Goal: Task Accomplishment & Management: Manage account settings

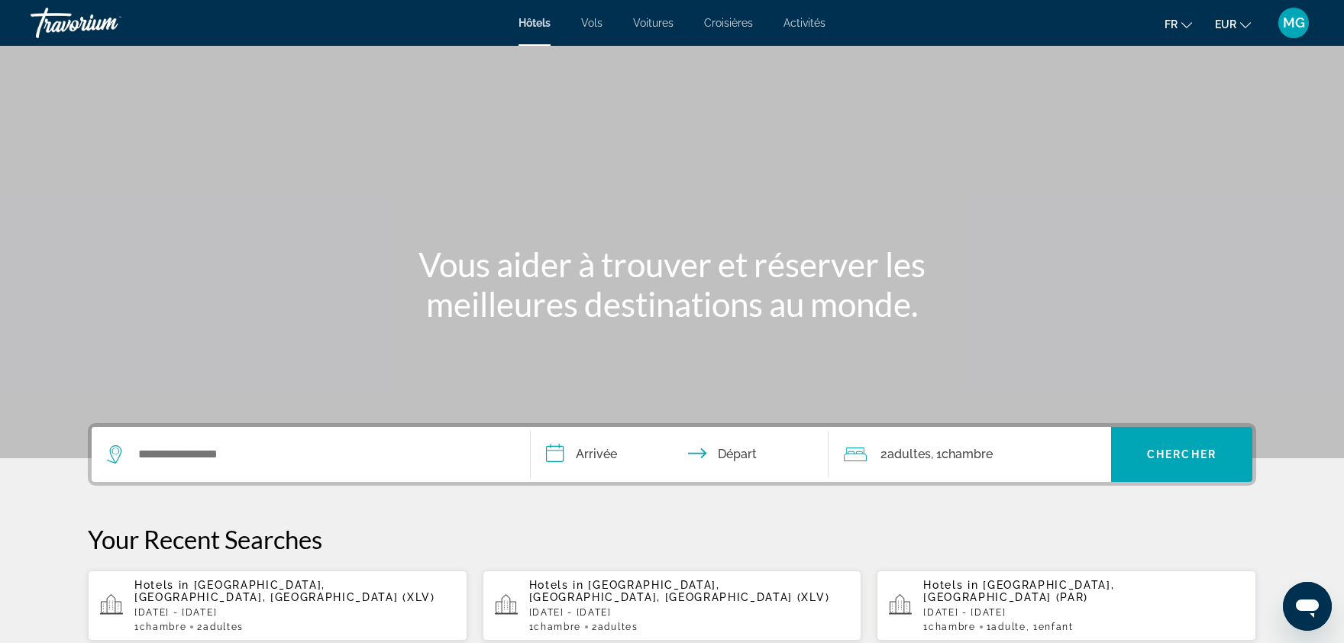
click at [1296, 21] on span "MG" at bounding box center [1294, 22] width 22 height 15
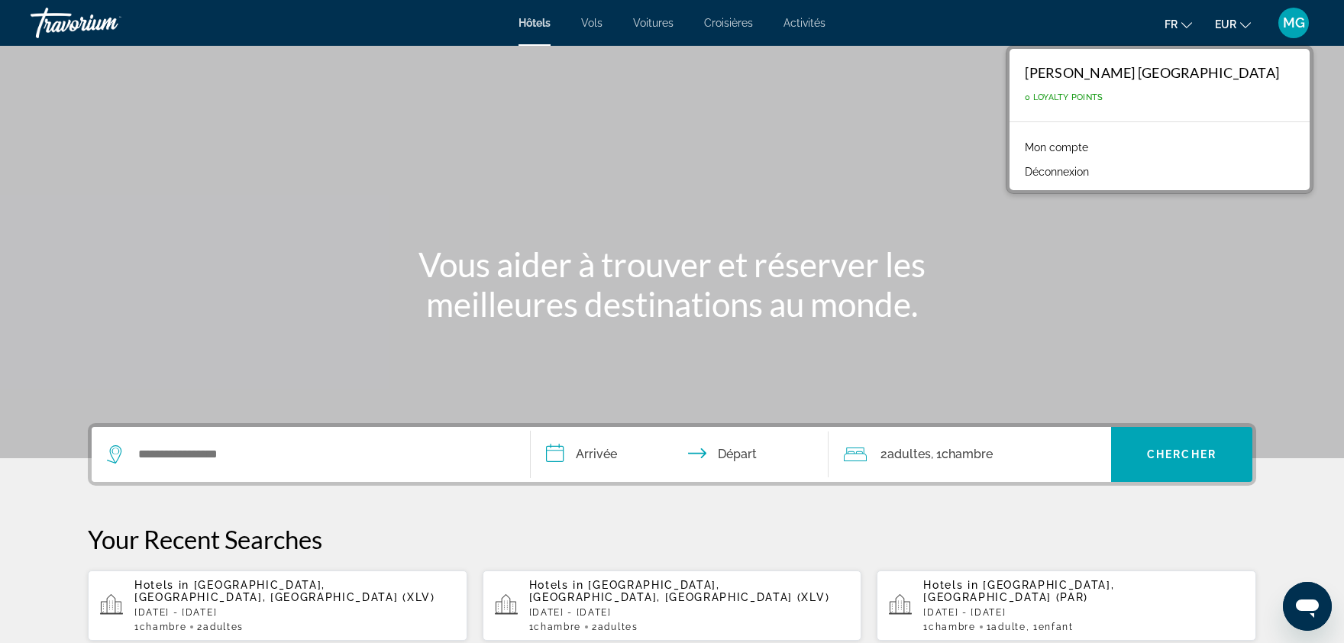
click at [1096, 147] on link "Mon compte" at bounding box center [1056, 147] width 79 height 20
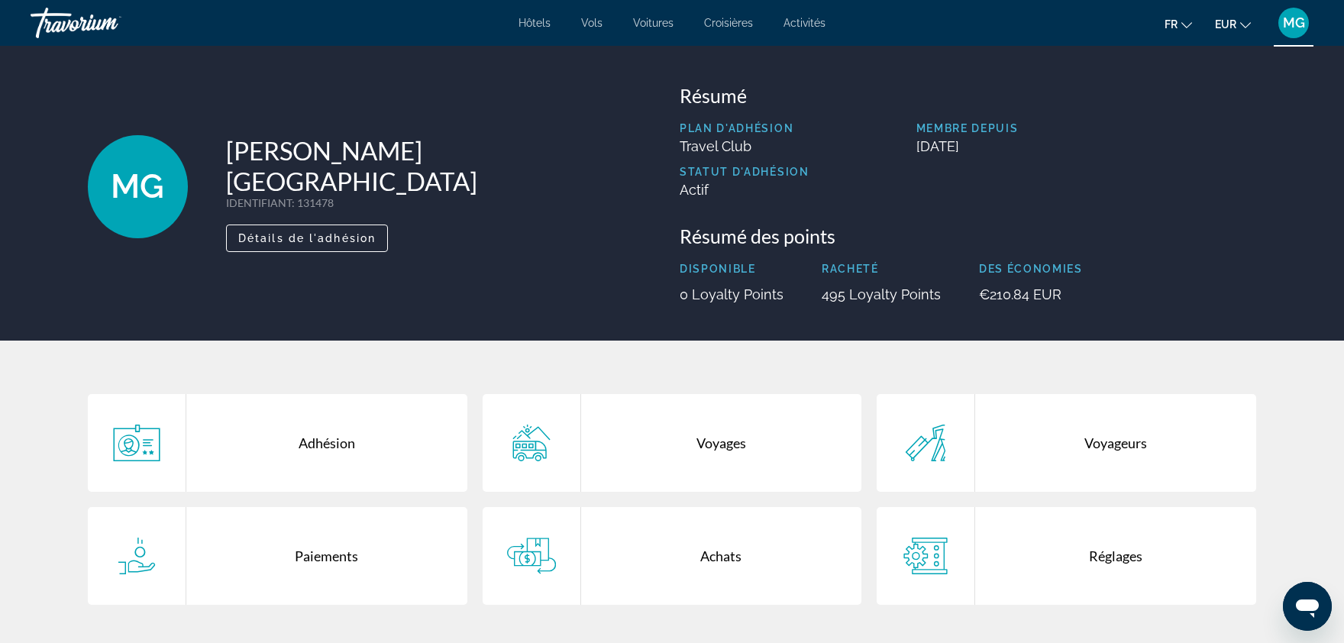
click at [698, 558] on div "Achats" at bounding box center [721, 556] width 281 height 98
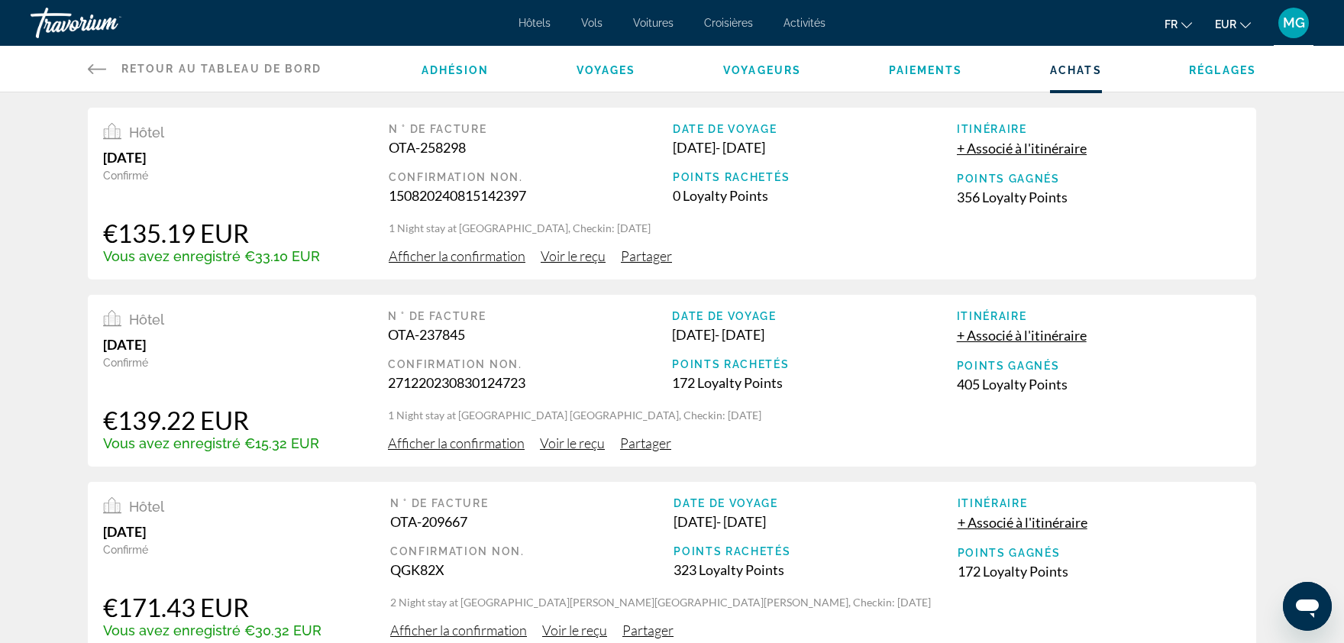
click at [606, 68] on span "Voyages" at bounding box center [606, 70] width 60 height 12
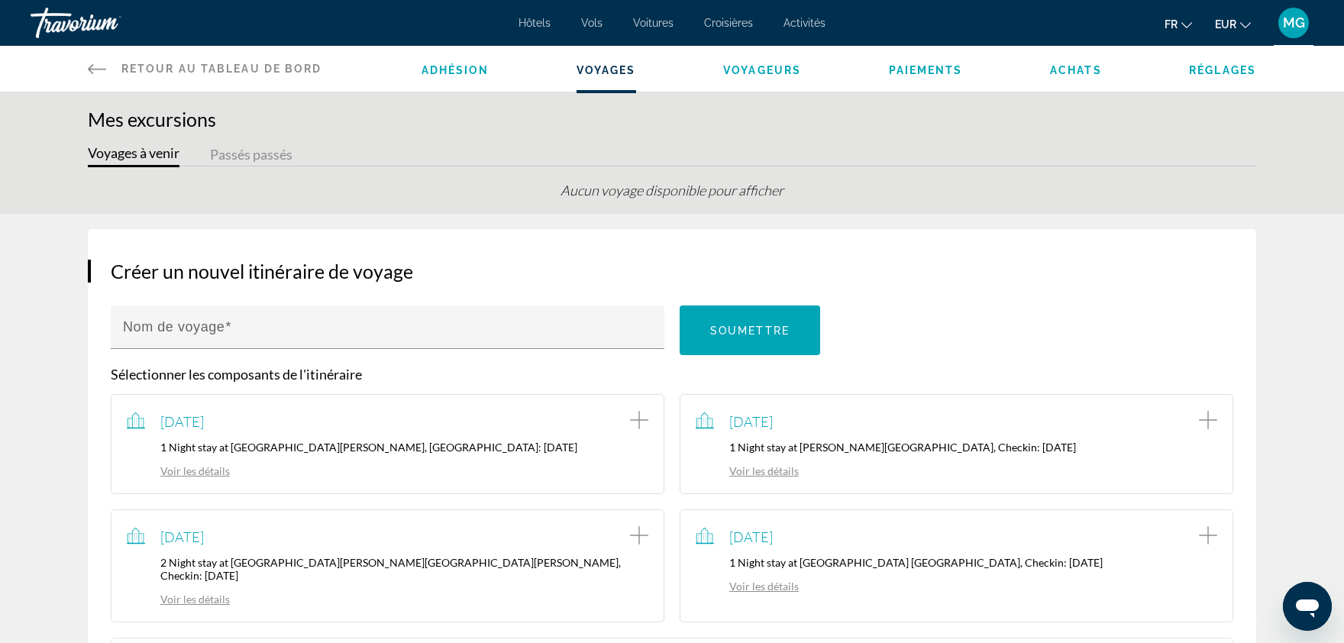
click at [473, 70] on span "Adhésion" at bounding box center [455, 70] width 68 height 12
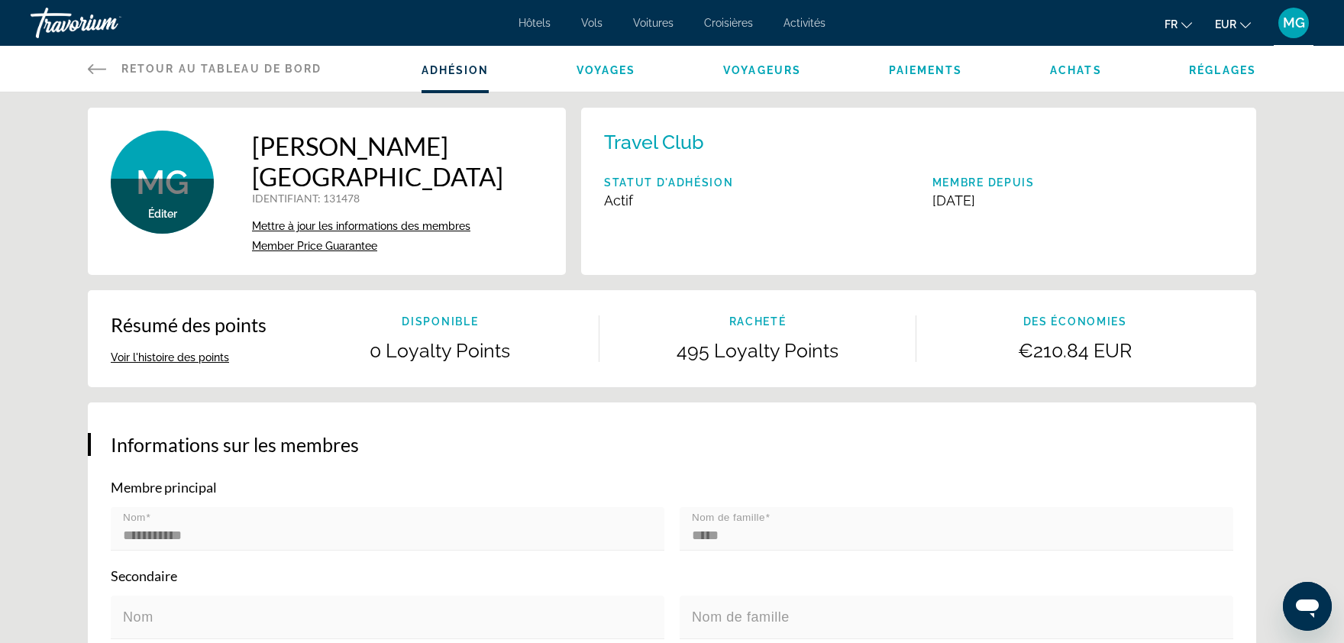
click at [770, 63] on li "Voyageurs" at bounding box center [762, 68] width 78 height 17
click at [770, 68] on span "Voyageurs" at bounding box center [762, 70] width 78 height 12
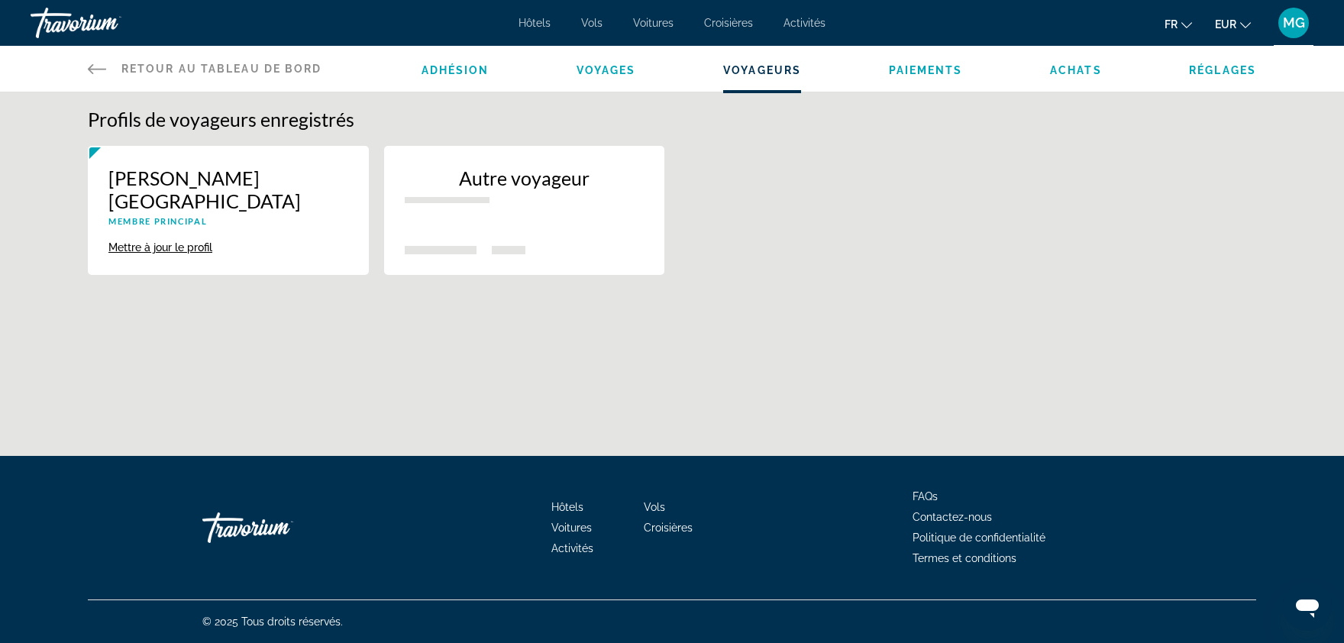
click at [925, 70] on span "Paiements" at bounding box center [926, 70] width 74 height 12
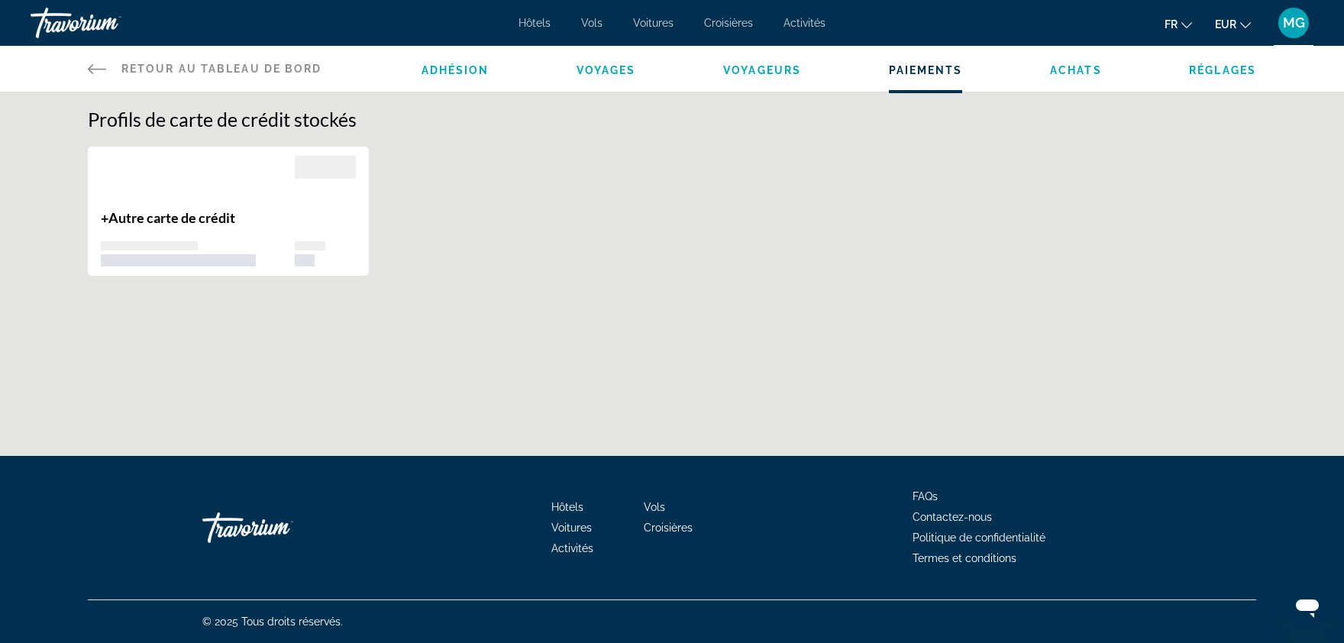
click at [1086, 69] on span "Achats" at bounding box center [1076, 70] width 52 height 12
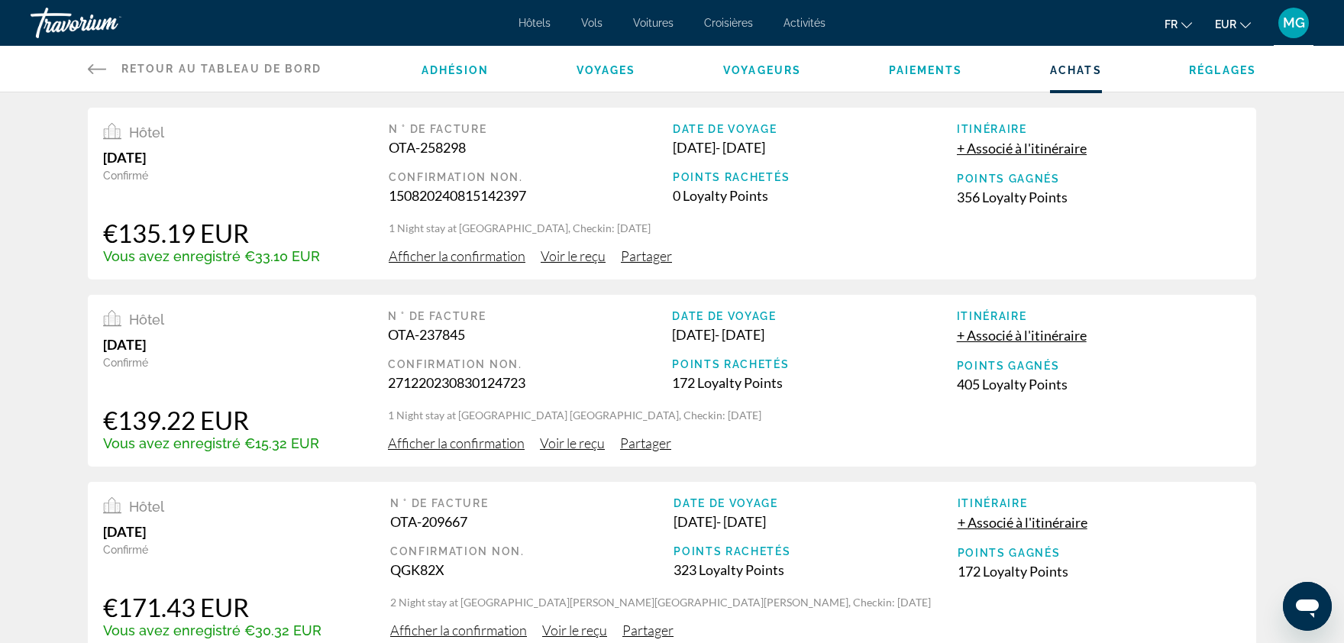
click at [1216, 77] on li "Réglages" at bounding box center [1222, 68] width 67 height 17
click at [1216, 63] on li "Réglages" at bounding box center [1222, 68] width 67 height 17
click at [1222, 64] on span "Réglages" at bounding box center [1222, 70] width 67 height 12
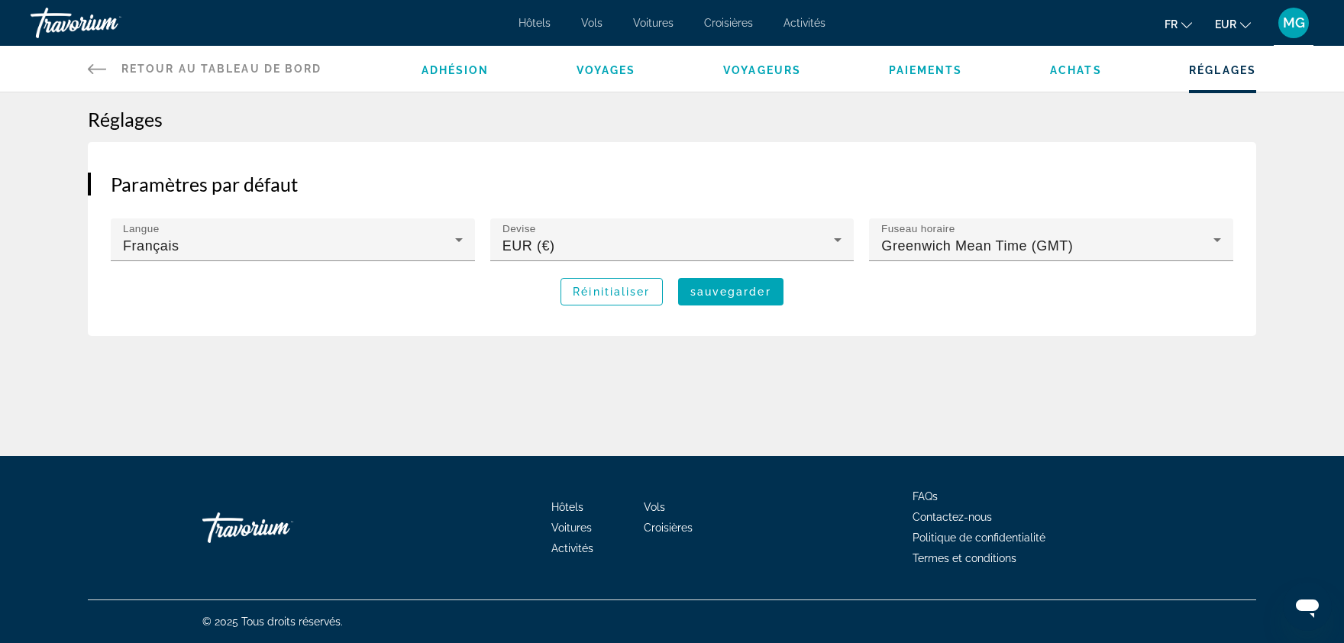
click at [100, 72] on icon "Main content" at bounding box center [97, 69] width 18 height 18
